Goal: Task Accomplishment & Management: Manage account settings

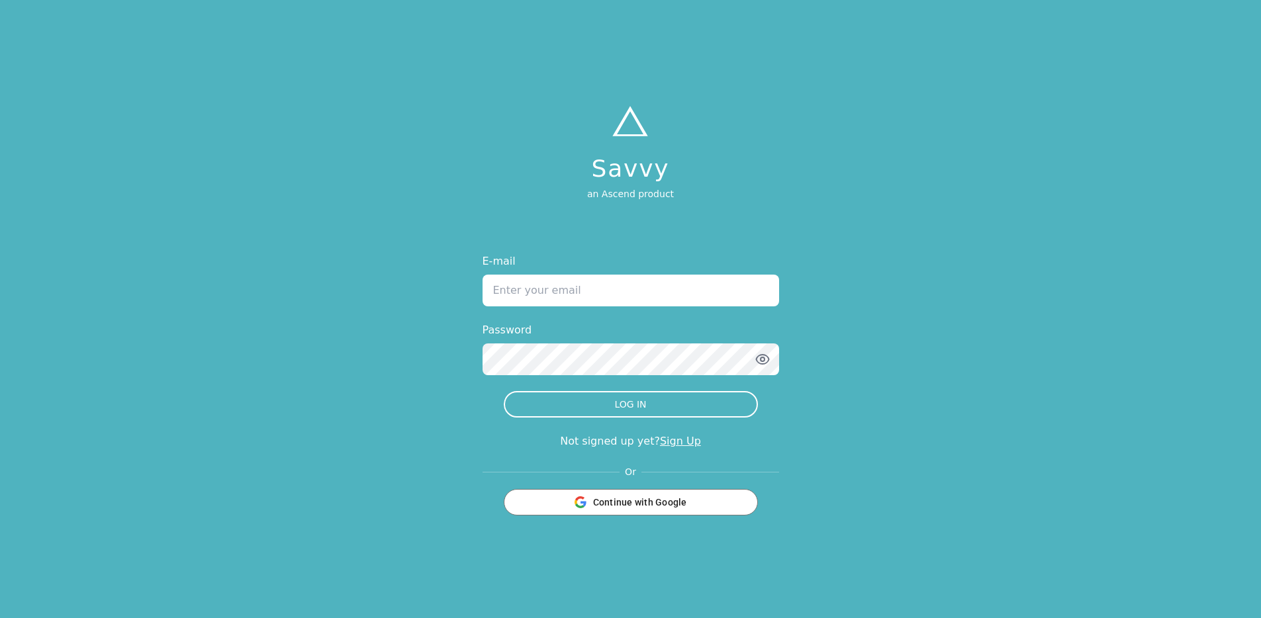
click at [625, 300] on input "E-mail" at bounding box center [631, 291] width 297 height 32
type input "[PERSON_NAME][EMAIL_ADDRESS][DOMAIN_NAME]"
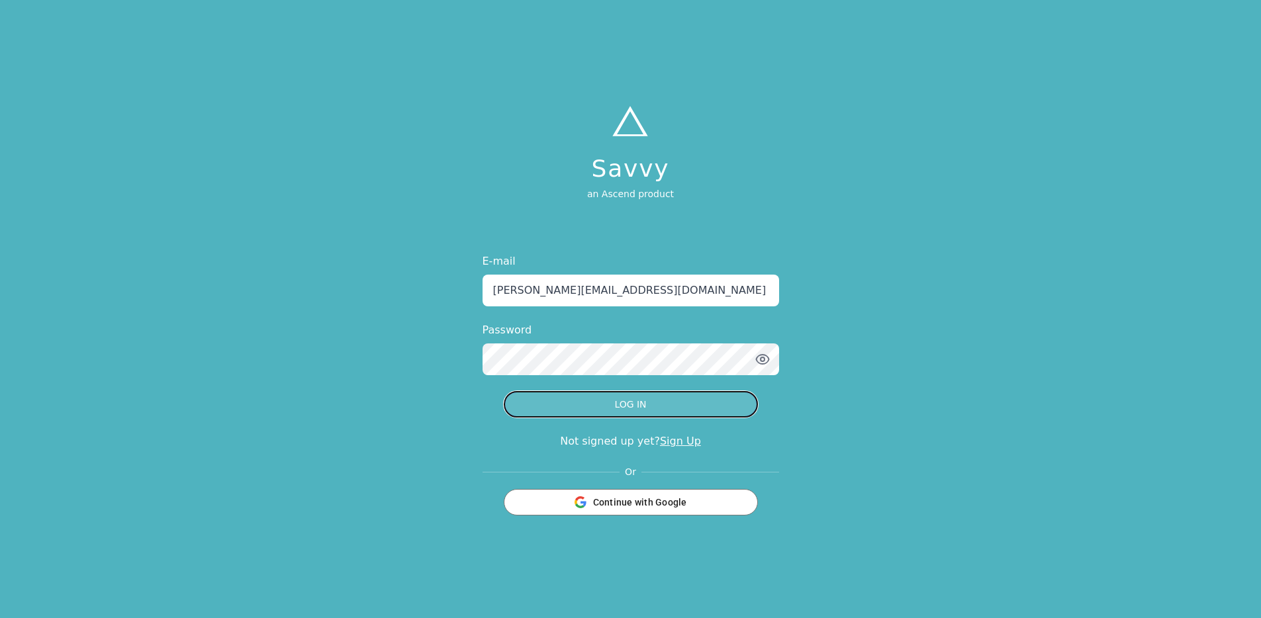
click at [676, 407] on button "LOG IN" at bounding box center [631, 404] width 254 height 26
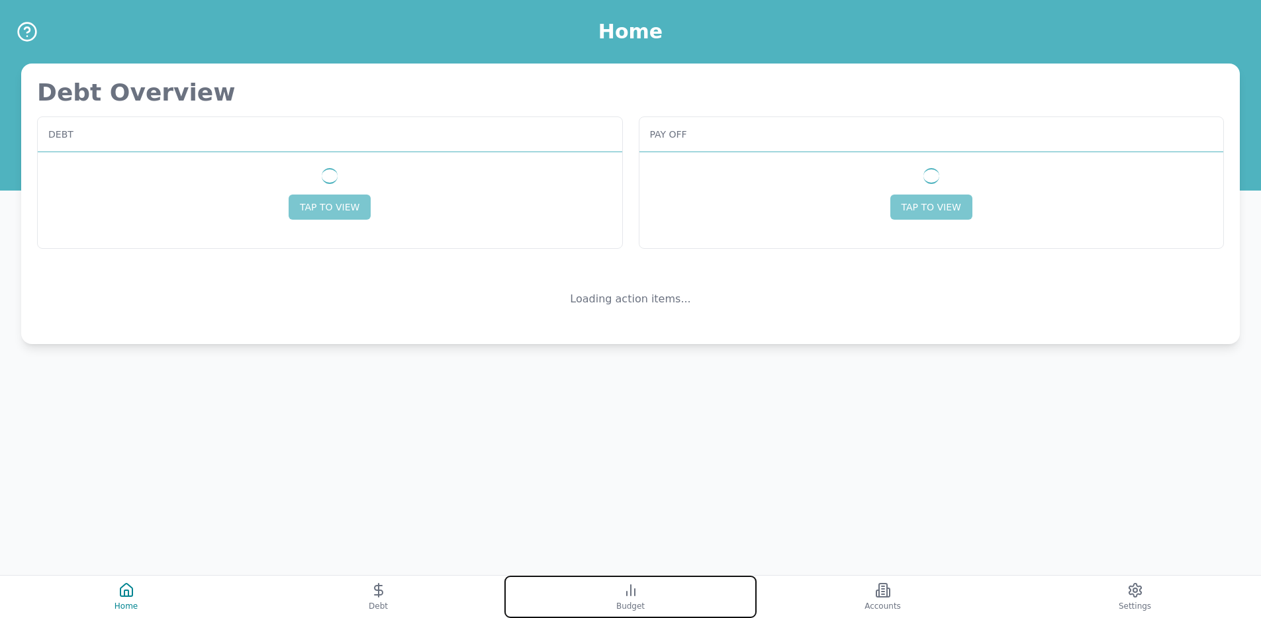
click at [641, 589] on button "Budget" at bounding box center [630, 597] width 252 height 42
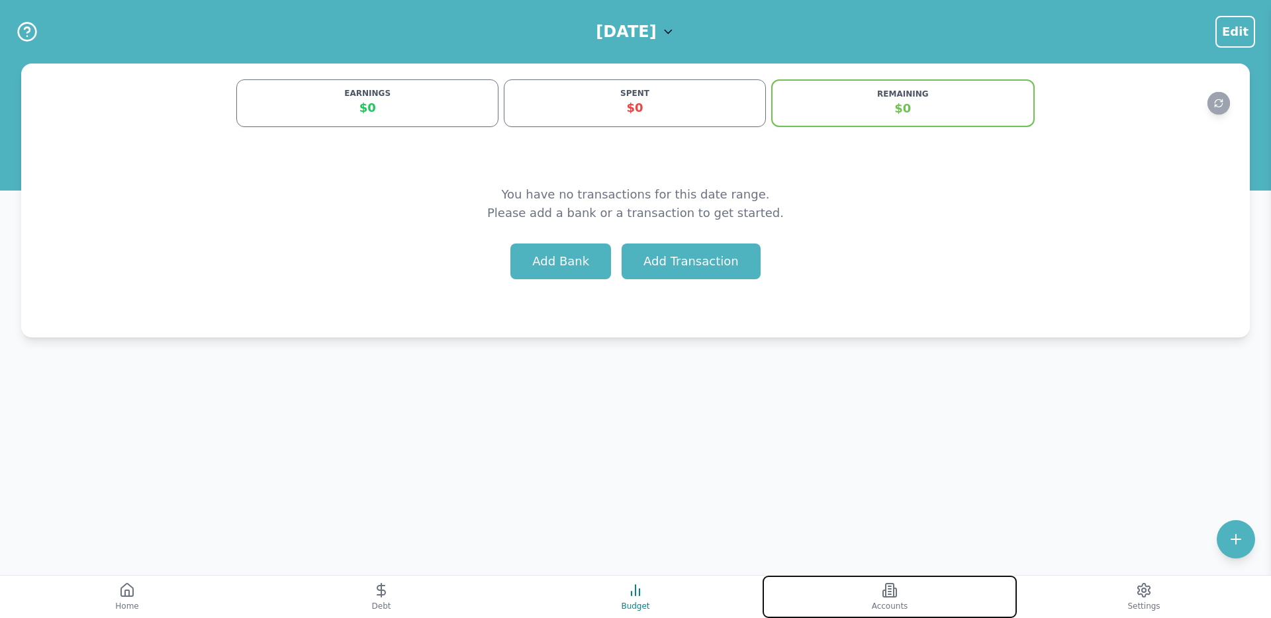
click at [819, 587] on button "Accounts" at bounding box center [890, 597] width 254 height 42
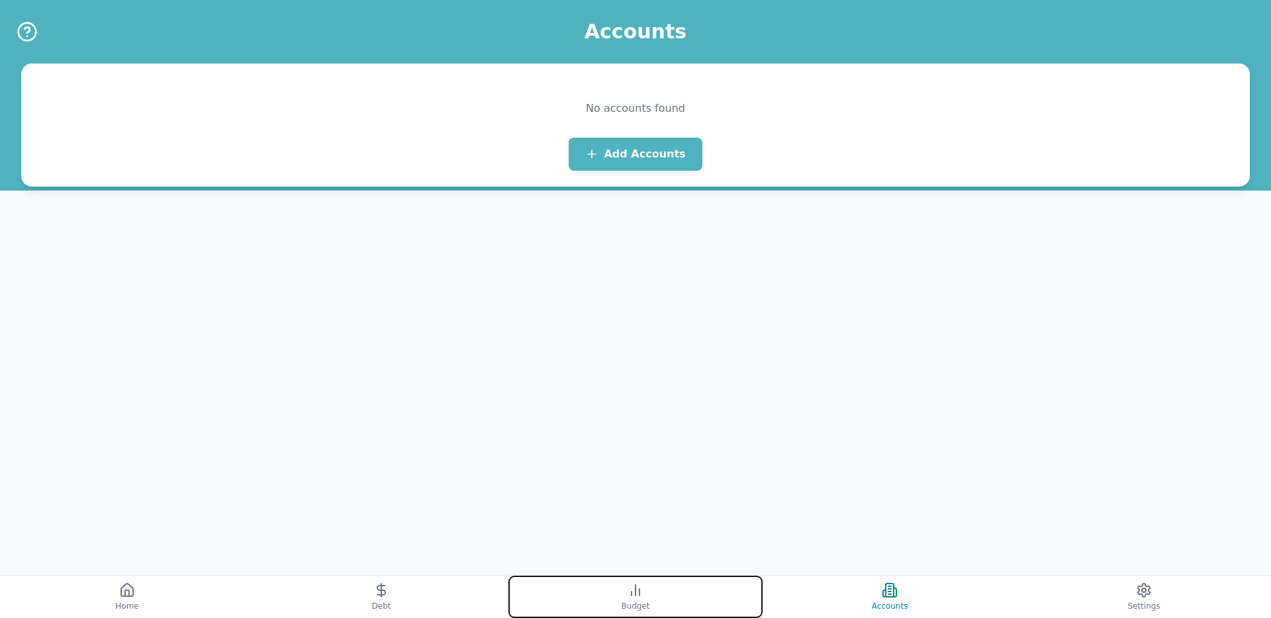
click at [669, 589] on button "Budget" at bounding box center [635, 597] width 254 height 42
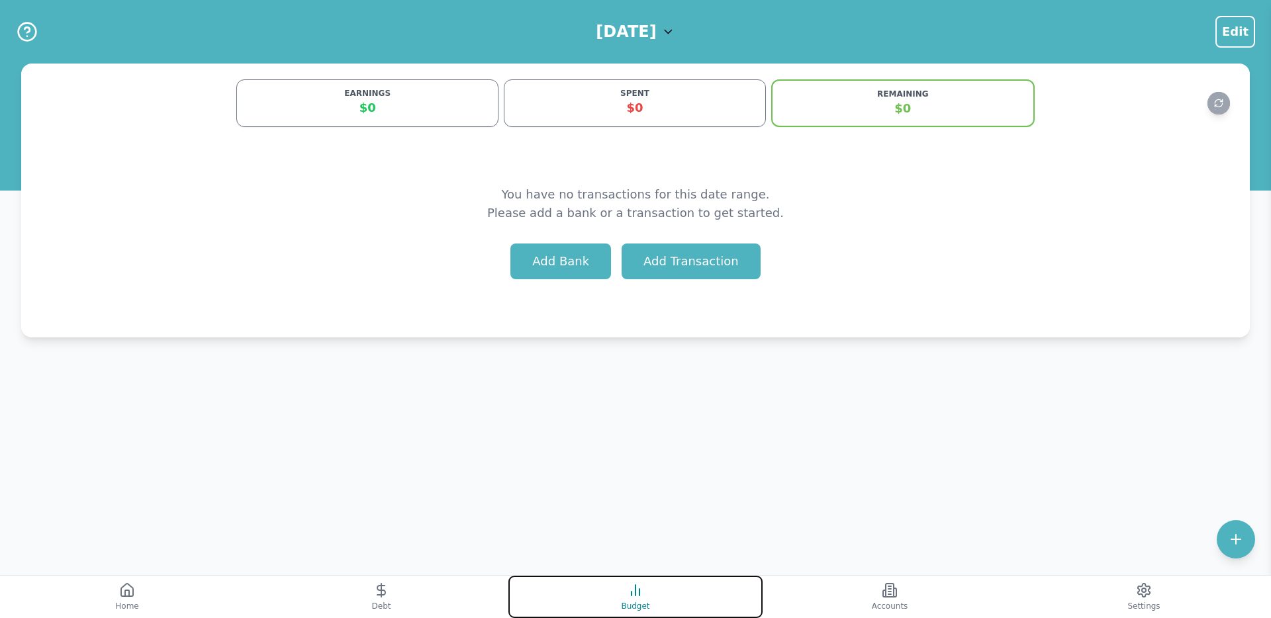
click at [520, 592] on button "Budget" at bounding box center [635, 597] width 254 height 42
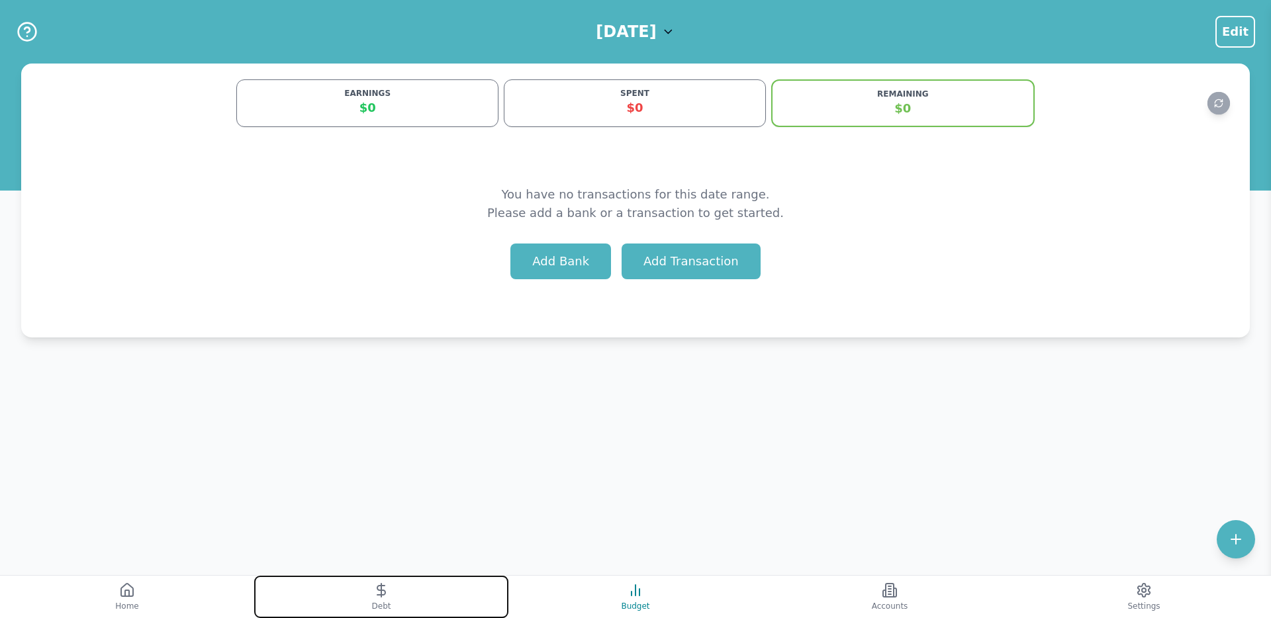
click at [428, 593] on button "Debt" at bounding box center [381, 597] width 254 height 42
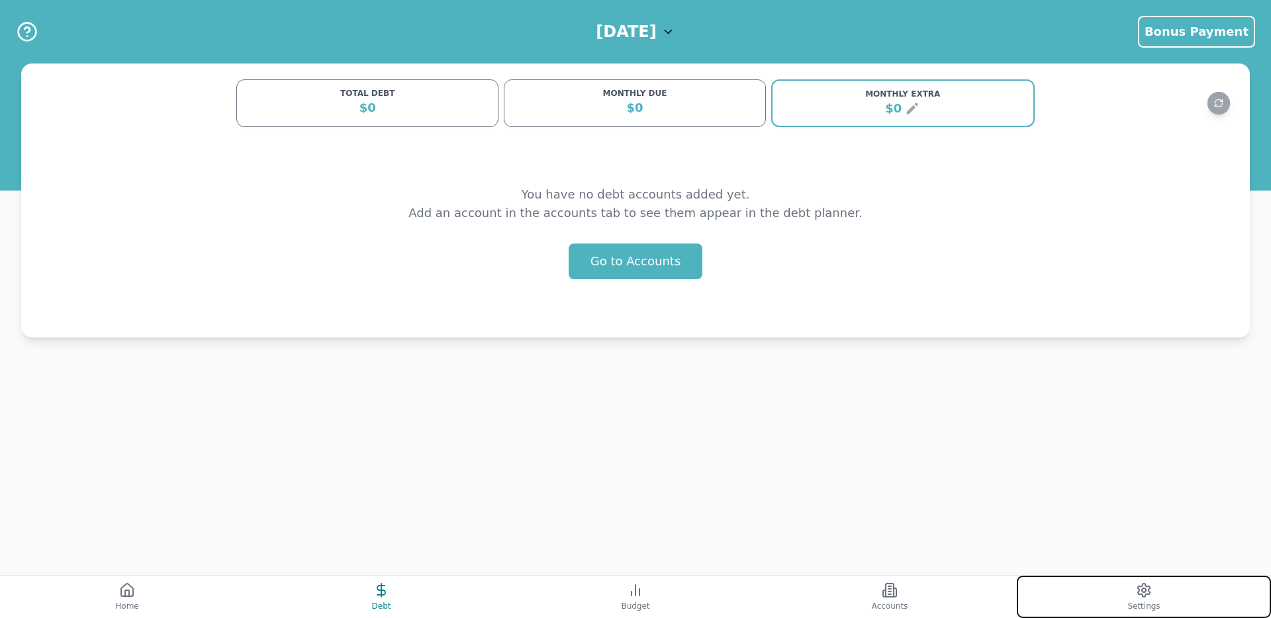
click at [1065, 587] on button "Settings" at bounding box center [1144, 597] width 254 height 42
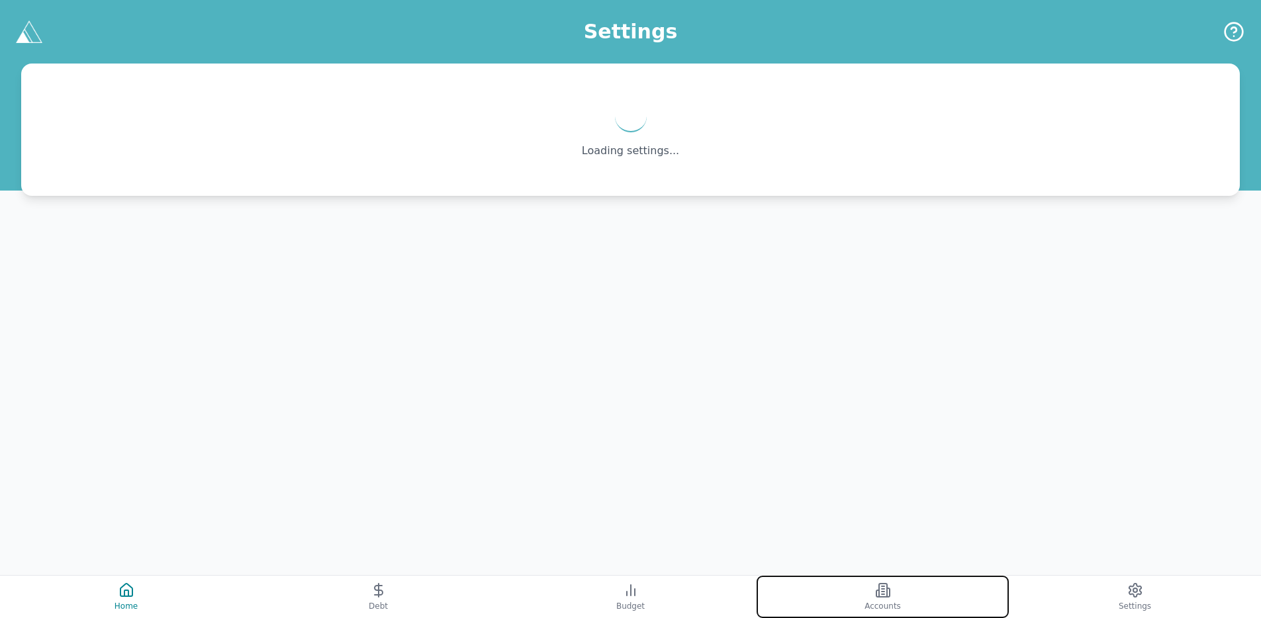
click at [848, 604] on button "Accounts" at bounding box center [883, 597] width 252 height 42
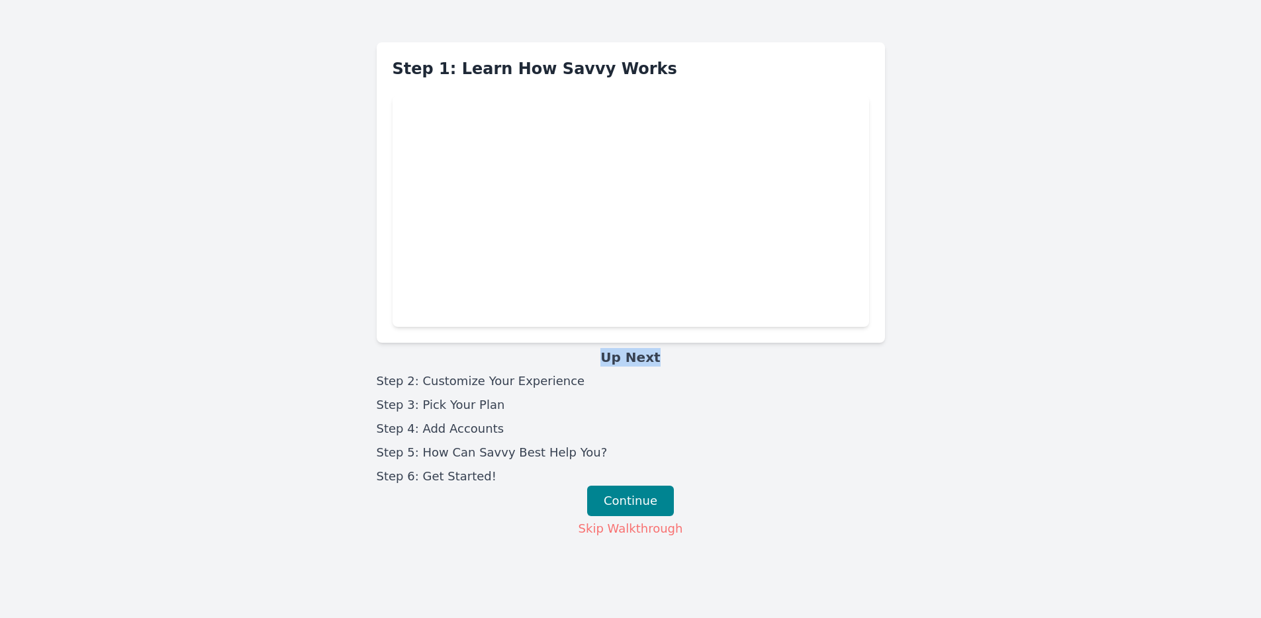
drag, startPoint x: 598, startPoint y: 359, endPoint x: 693, endPoint y: 359, distance: 95.3
click at [687, 359] on h3 "Up Next" at bounding box center [631, 357] width 508 height 19
click at [653, 535] on button "Skip Walkthrough" at bounding box center [631, 529] width 106 height 20
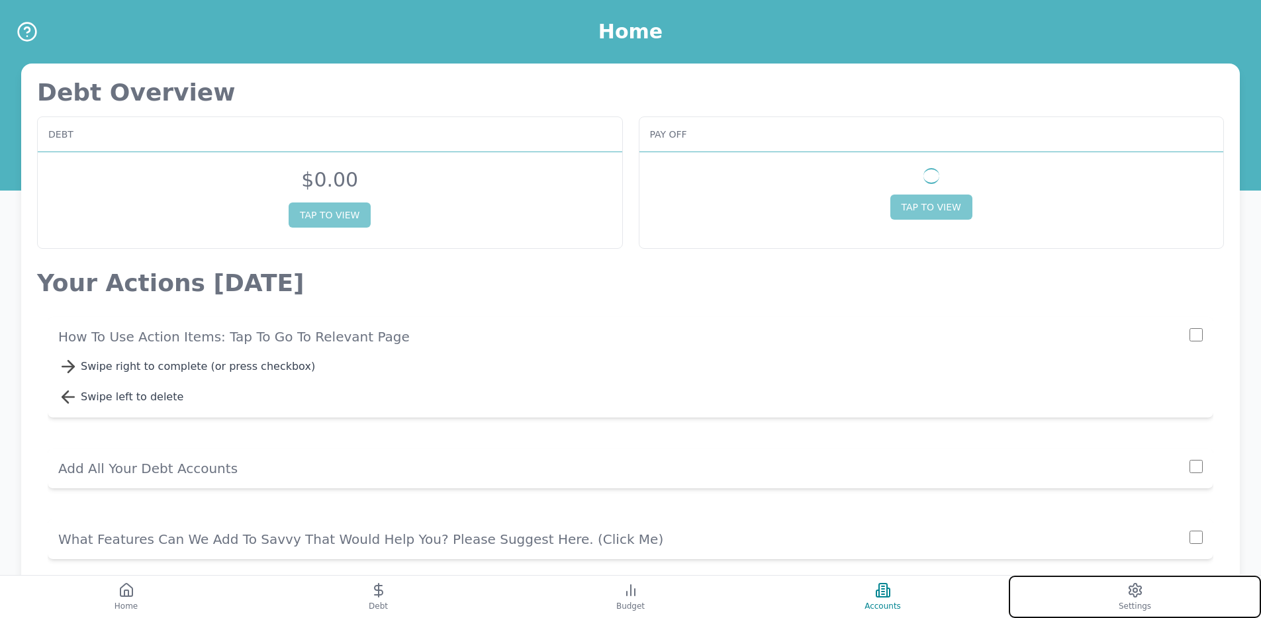
click at [1062, 587] on button "Settings" at bounding box center [1135, 597] width 252 height 42
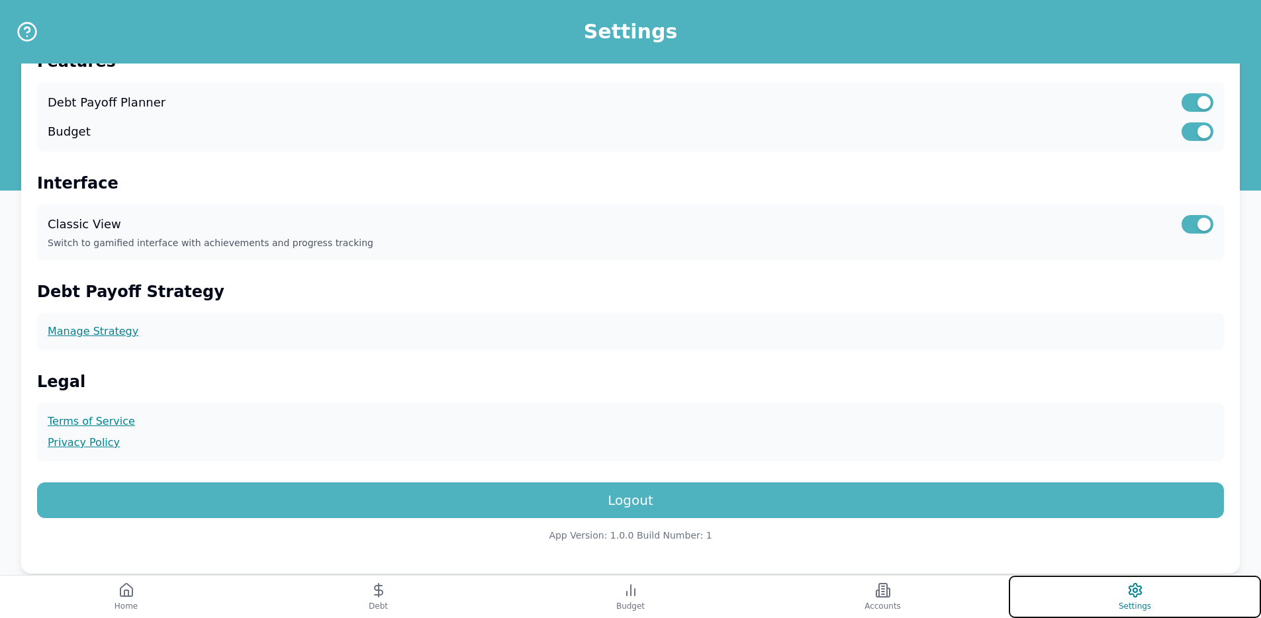
scroll to position [291, 0]
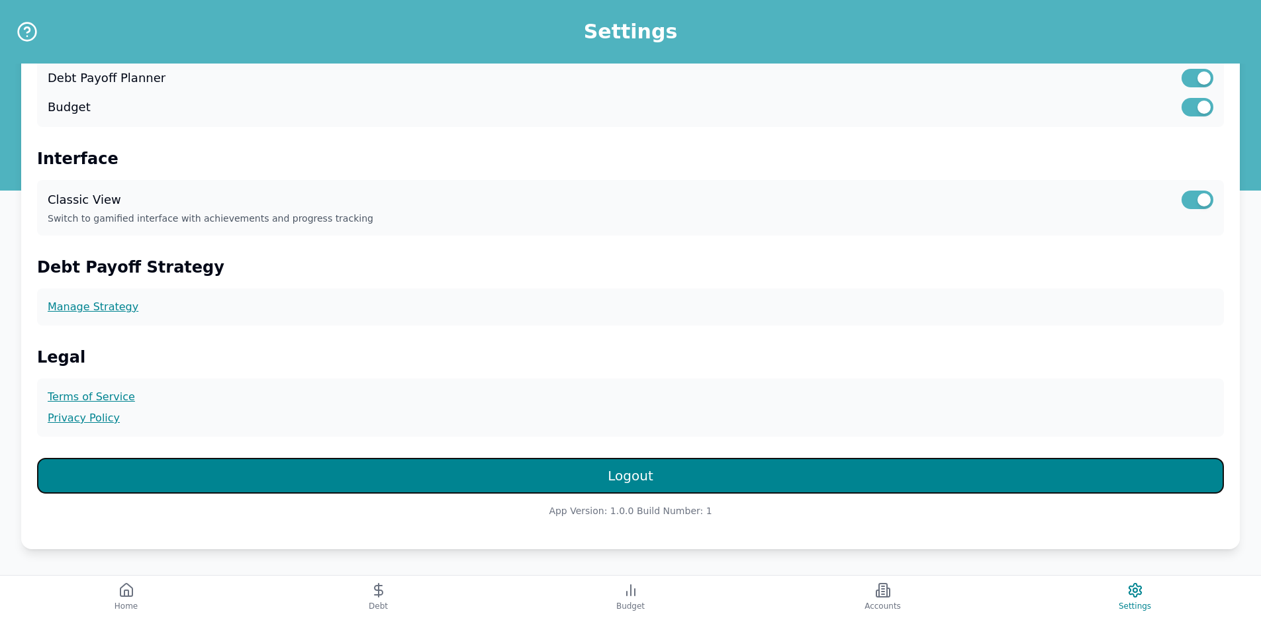
click at [789, 479] on button "Logout" at bounding box center [630, 476] width 1187 height 36
